Goal: Task Accomplishment & Management: Manage account settings

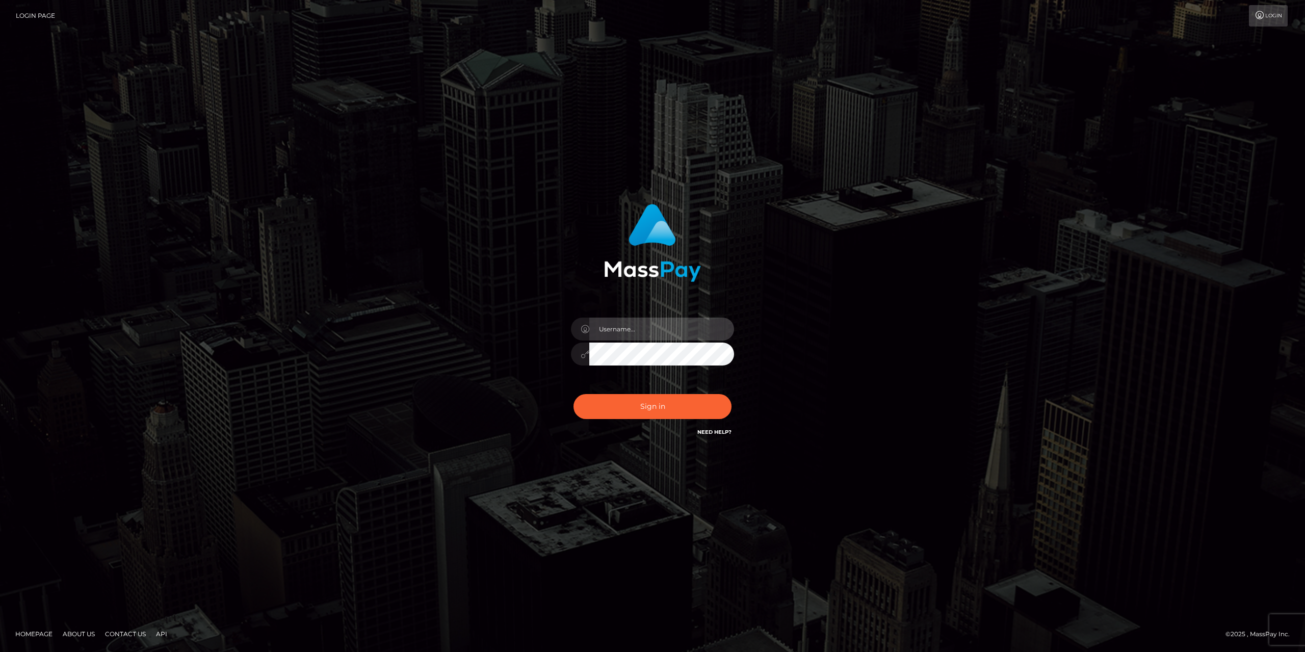
click at [640, 328] on input "text" at bounding box center [661, 329] width 145 height 23
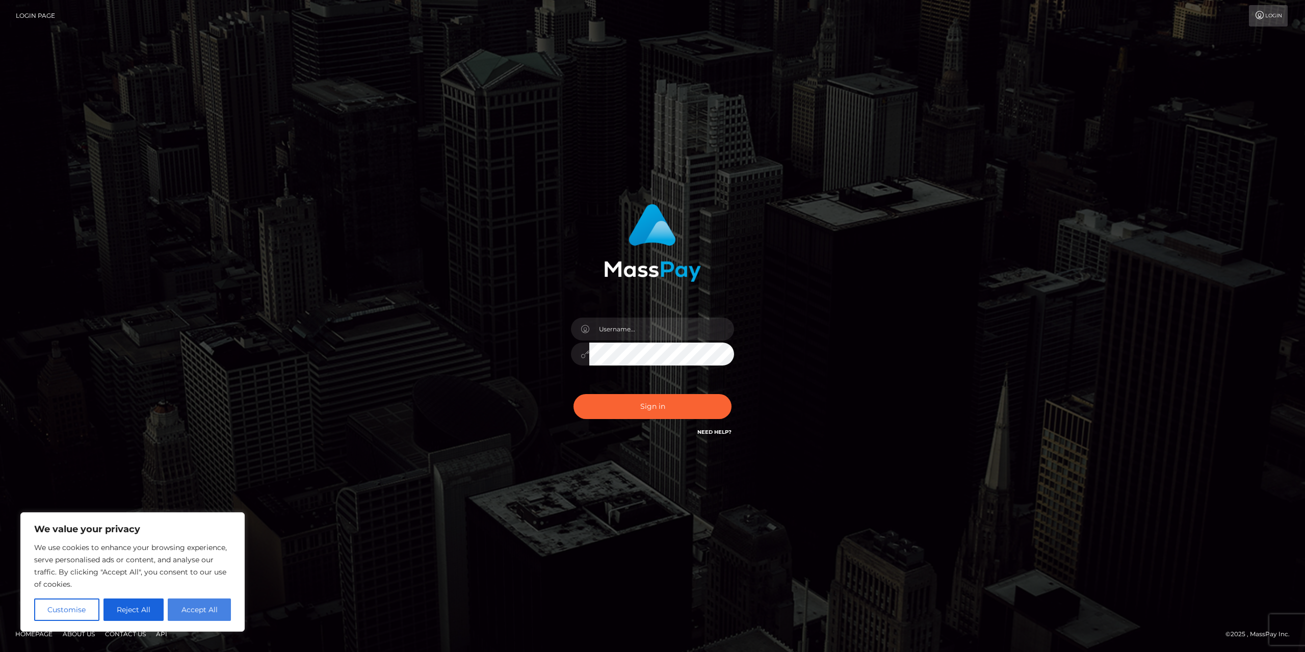
click at [186, 607] on button "Accept All" at bounding box center [199, 610] width 63 height 22
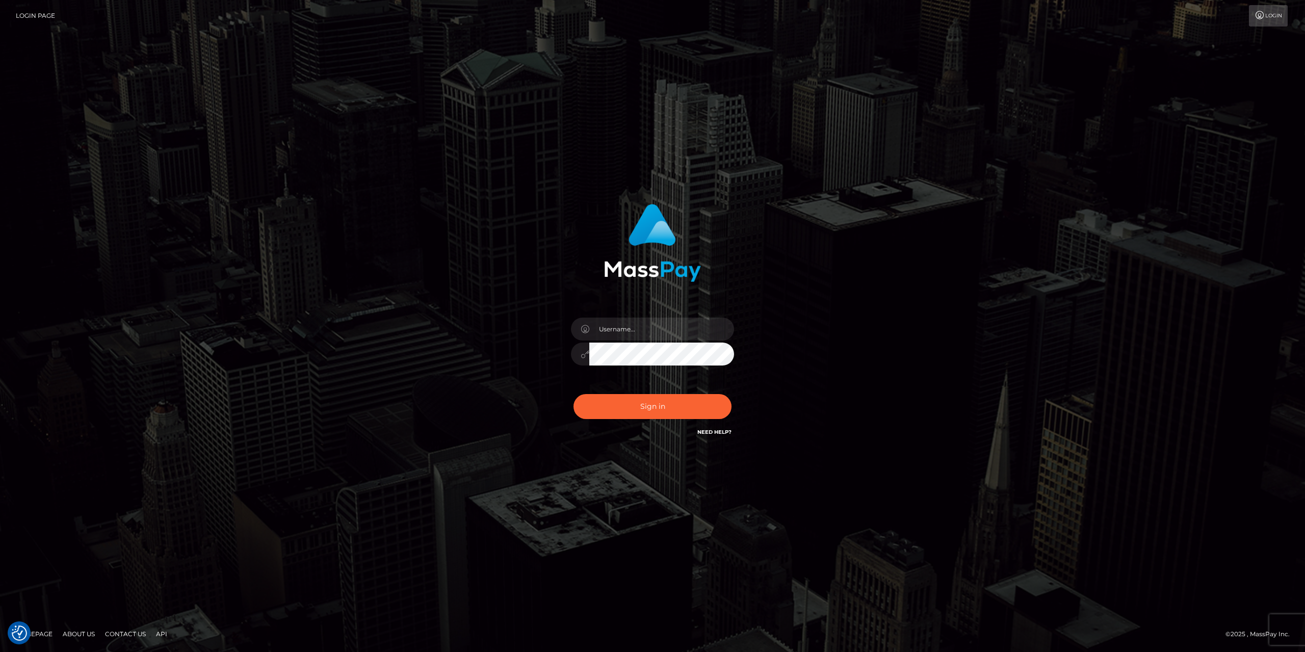
checkbox input "true"
click at [419, 332] on div "Sign in" at bounding box center [652, 326] width 581 height 260
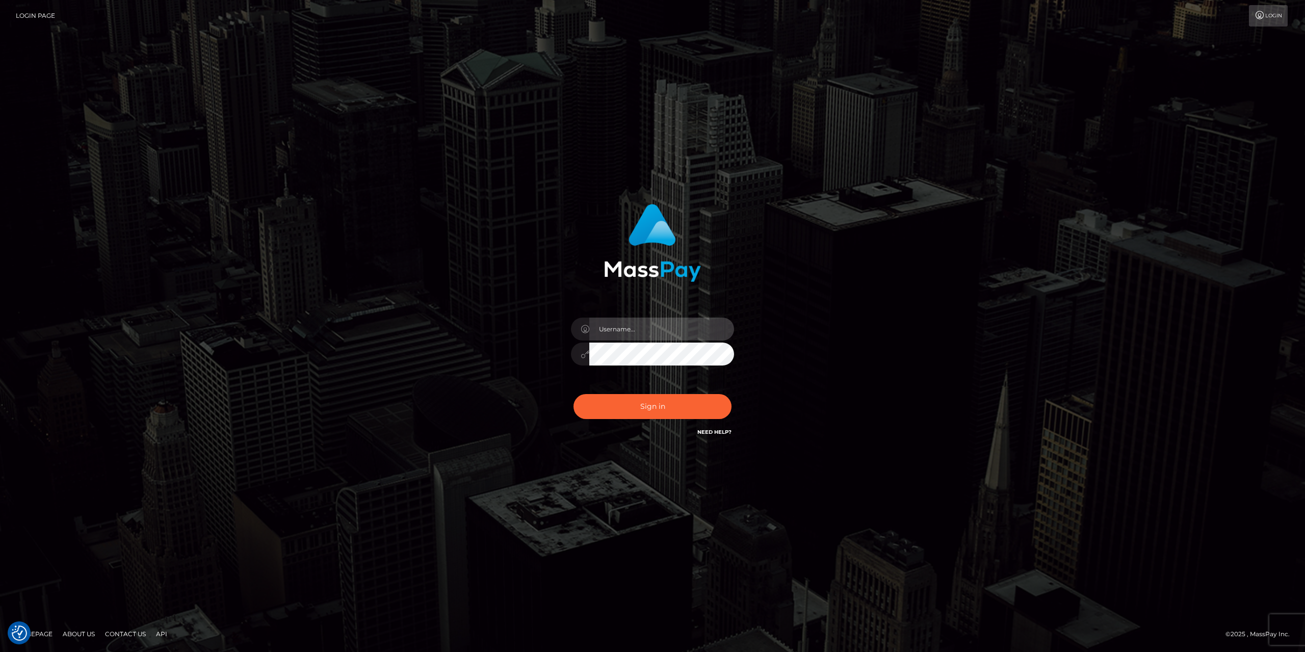
click at [613, 330] on input "text" at bounding box center [661, 329] width 145 height 23
paste input "larszander"
type input "larszander"
click at [317, 342] on div "larszander" at bounding box center [652, 326] width 1305 height 413
click at [642, 331] on input "larszander" at bounding box center [661, 329] width 145 height 23
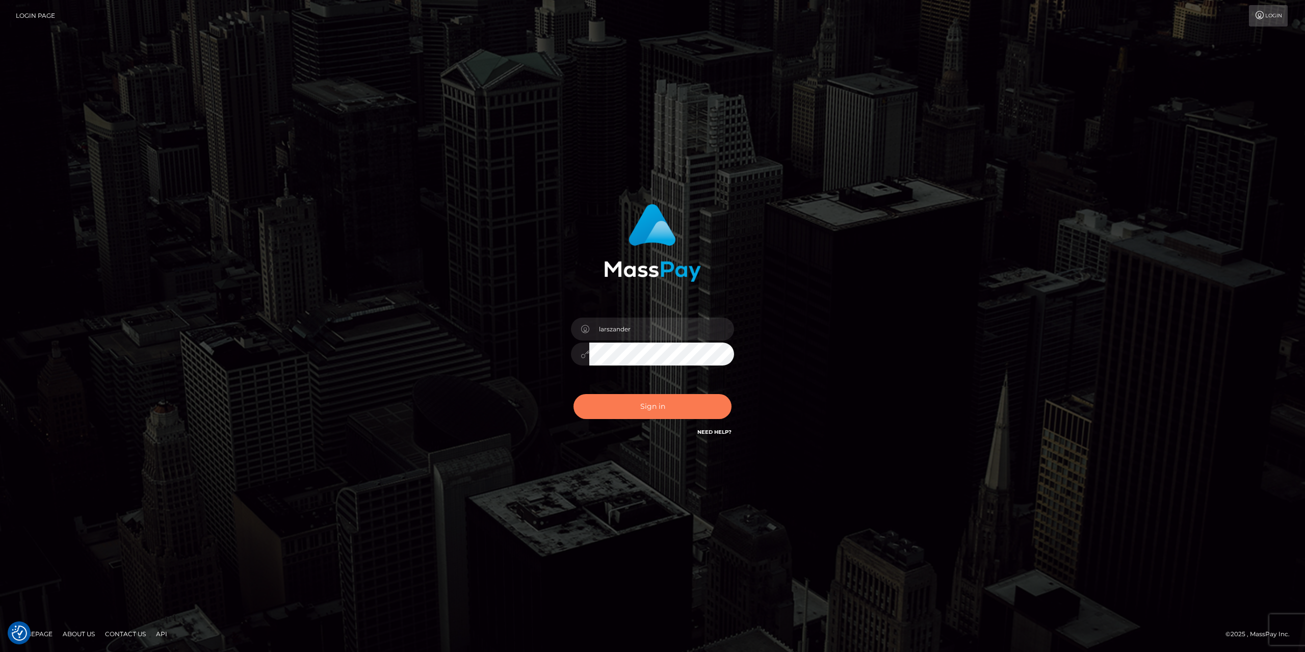
click at [667, 406] on button "Sign in" at bounding box center [653, 406] width 158 height 25
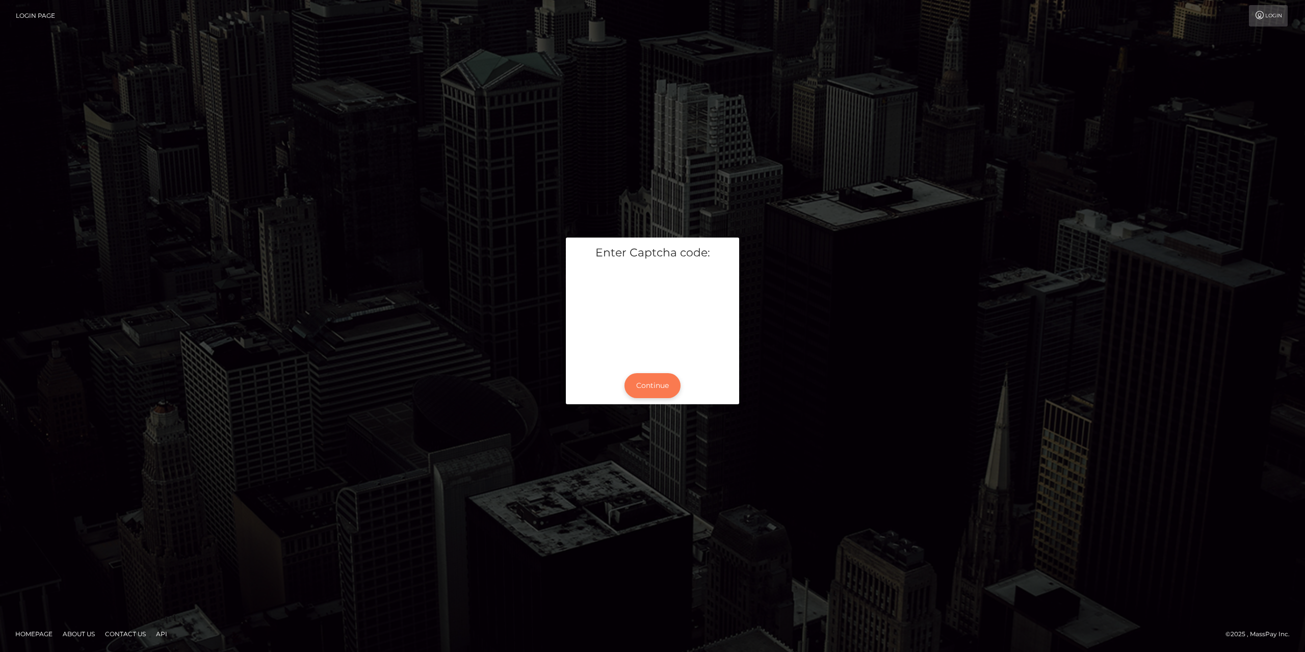
click at [657, 376] on button "Continue" at bounding box center [653, 385] width 56 height 25
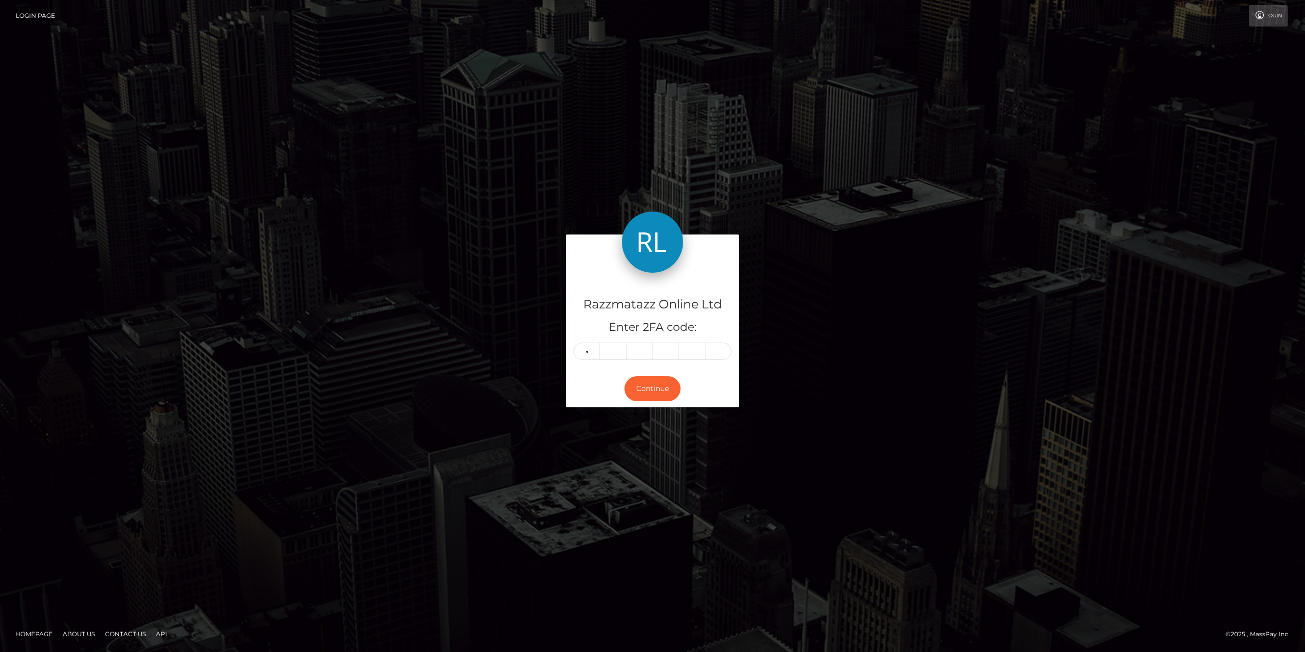
type input "2"
type input "8"
type input "1"
type input "0"
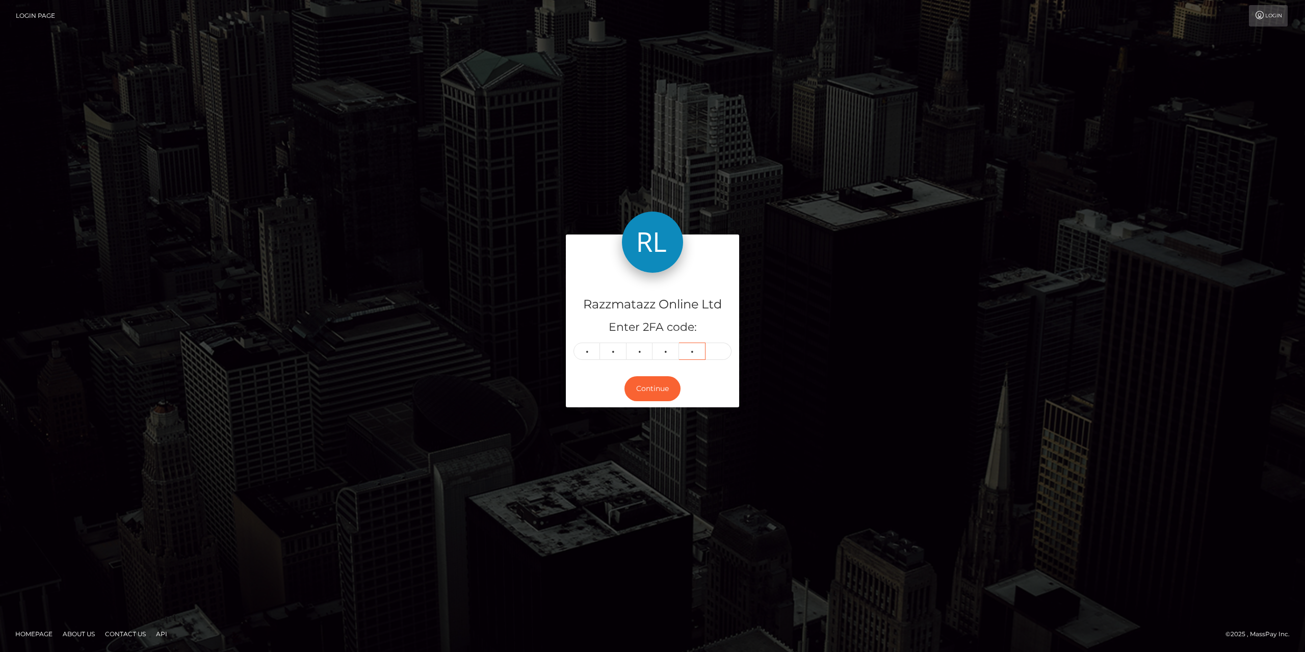
type input "3"
type input "9"
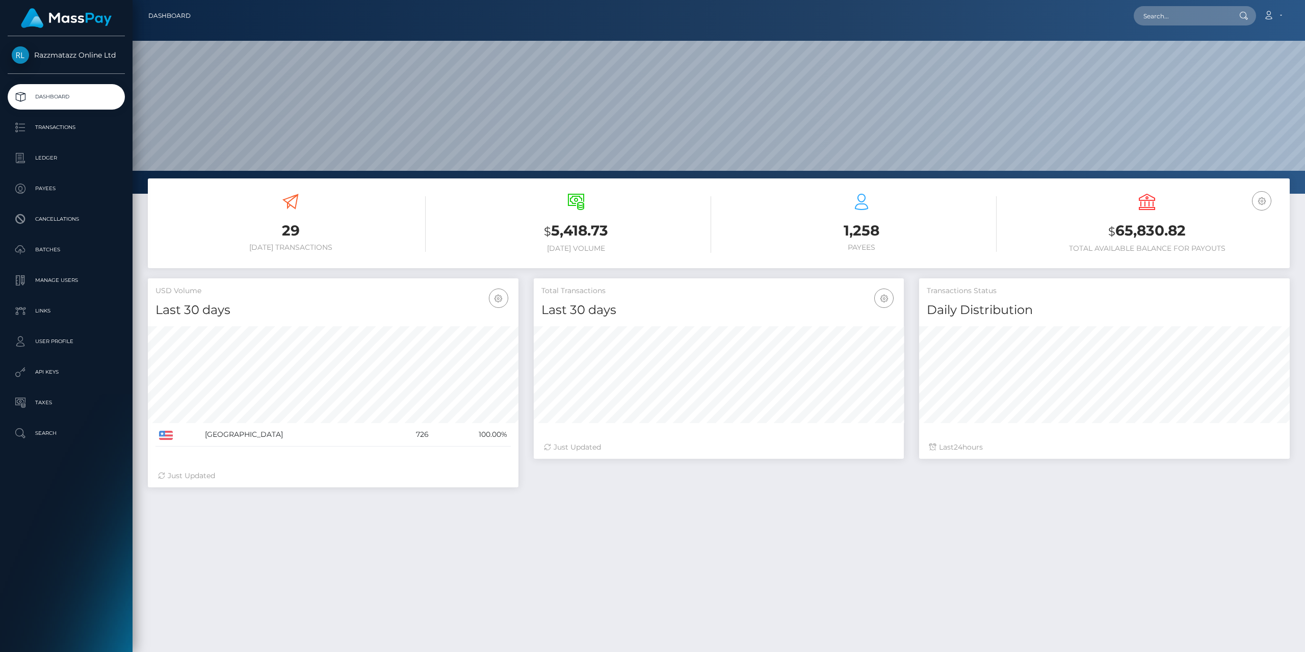
scroll to position [181, 371]
click at [1277, 11] on link "Account" at bounding box center [1273, 15] width 30 height 21
click at [1244, 66] on link "Logout" at bounding box center [1249, 65] width 82 height 19
